Goal: Task Accomplishment & Management: Use online tool/utility

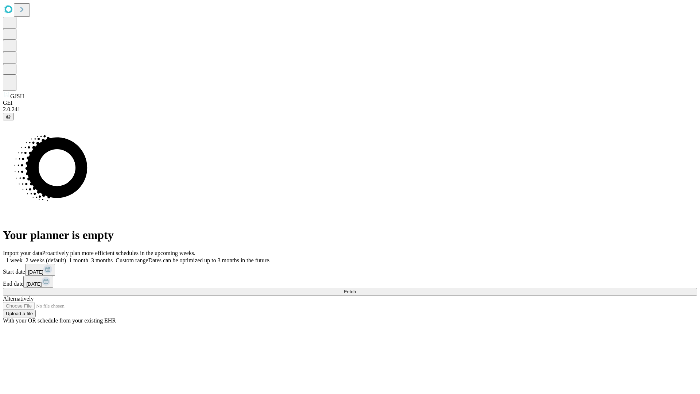
click at [356, 289] on span "Fetch" at bounding box center [350, 291] width 12 height 5
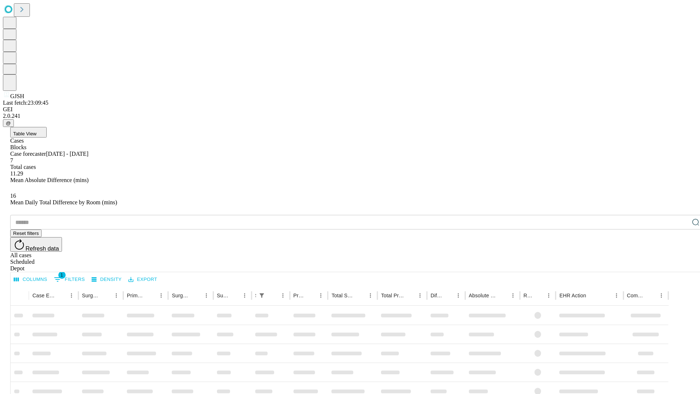
click at [681, 265] on div "Depot" at bounding box center [357, 268] width 694 height 7
